Goal: Navigation & Orientation: Find specific page/section

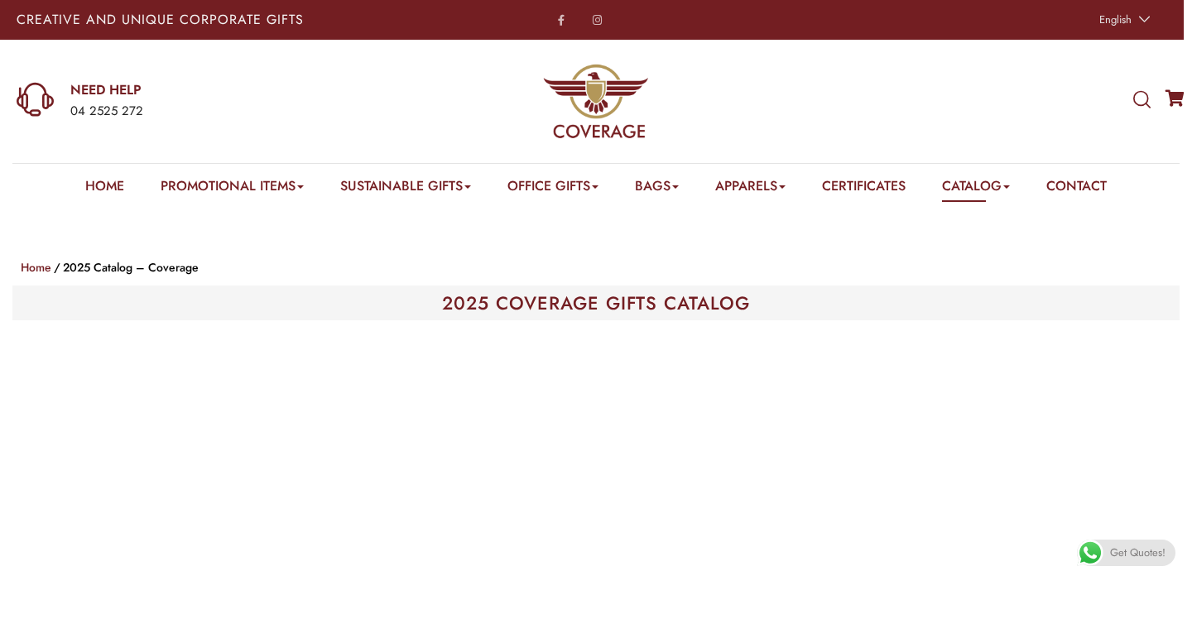
click at [277, 182] on e-page-transition at bounding box center [596, 312] width 1192 height 624
click at [265, 188] on e-page-transition at bounding box center [596, 312] width 1192 height 624
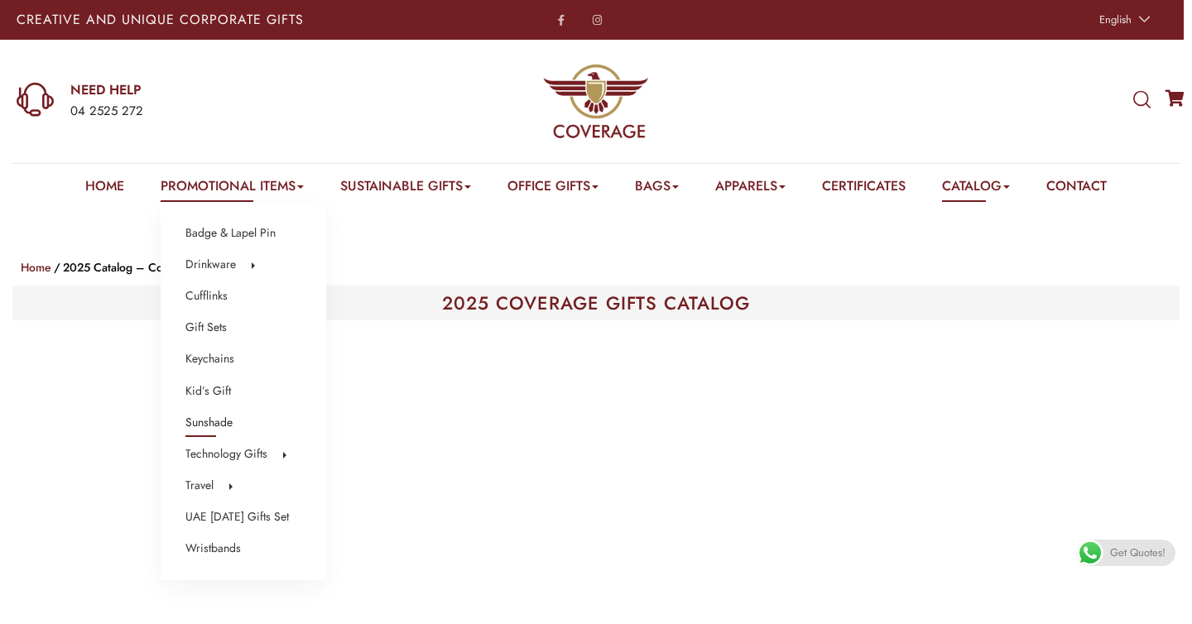
click at [201, 419] on link "Sunshade" at bounding box center [208, 423] width 47 height 22
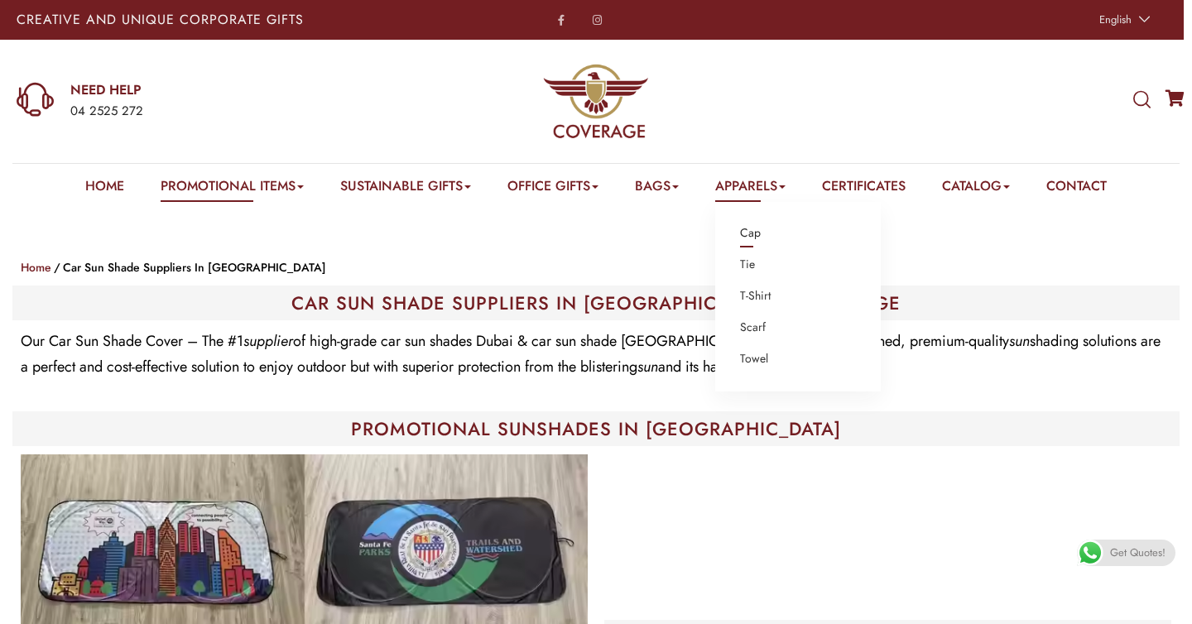
click at [758, 237] on link "Cap" at bounding box center [750, 234] width 21 height 22
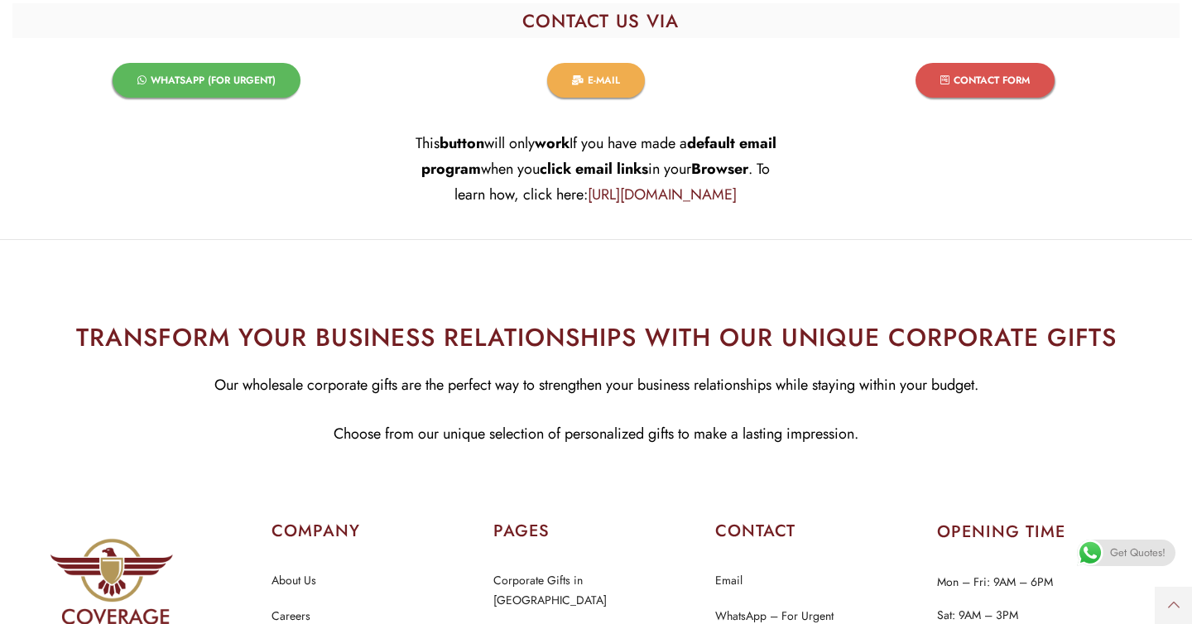
scroll to position [3822, 0]
